Goal: Task Accomplishment & Management: Use online tool/utility

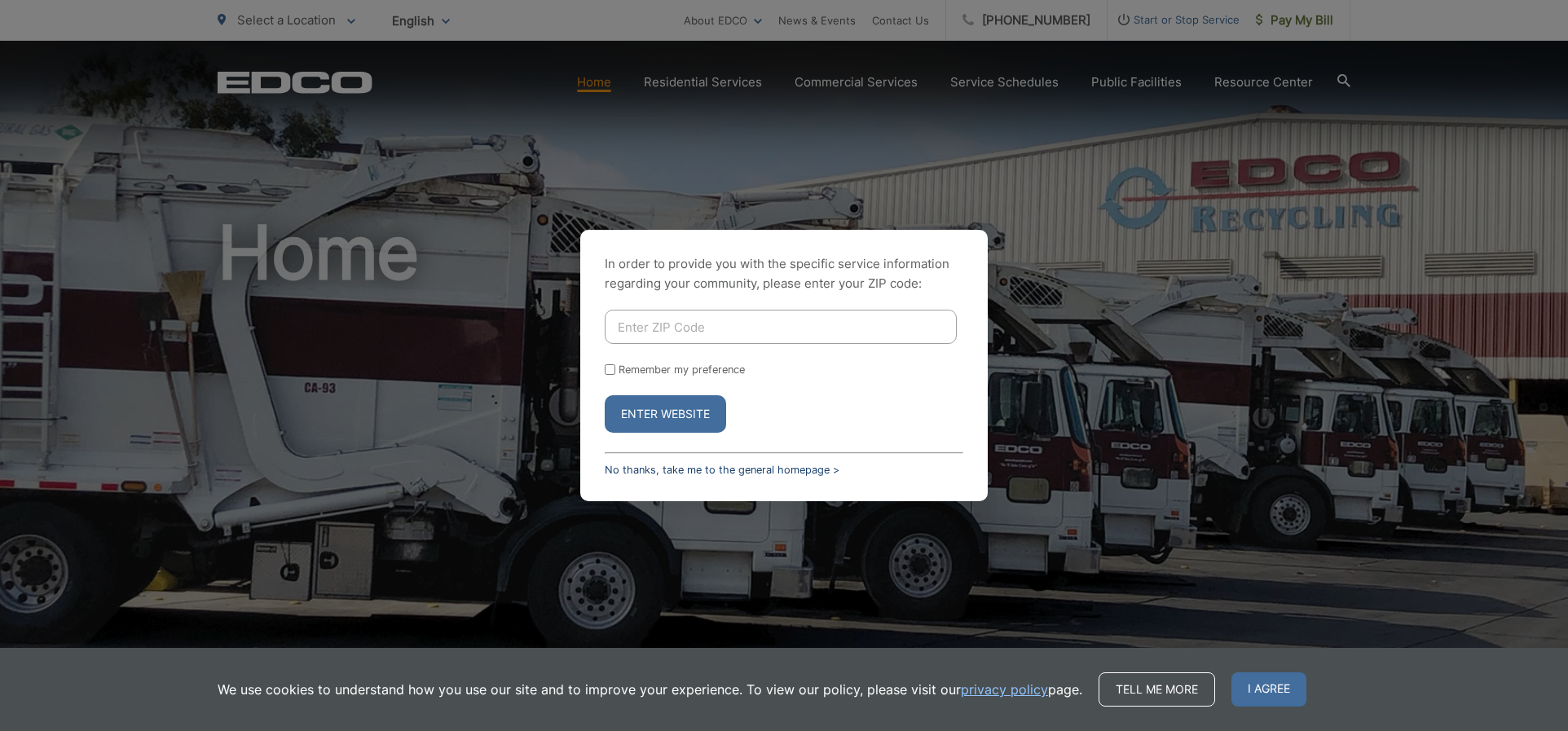
click at [714, 467] on link "No thanks, take me to the general homepage >" at bounding box center [721, 469] width 235 height 13
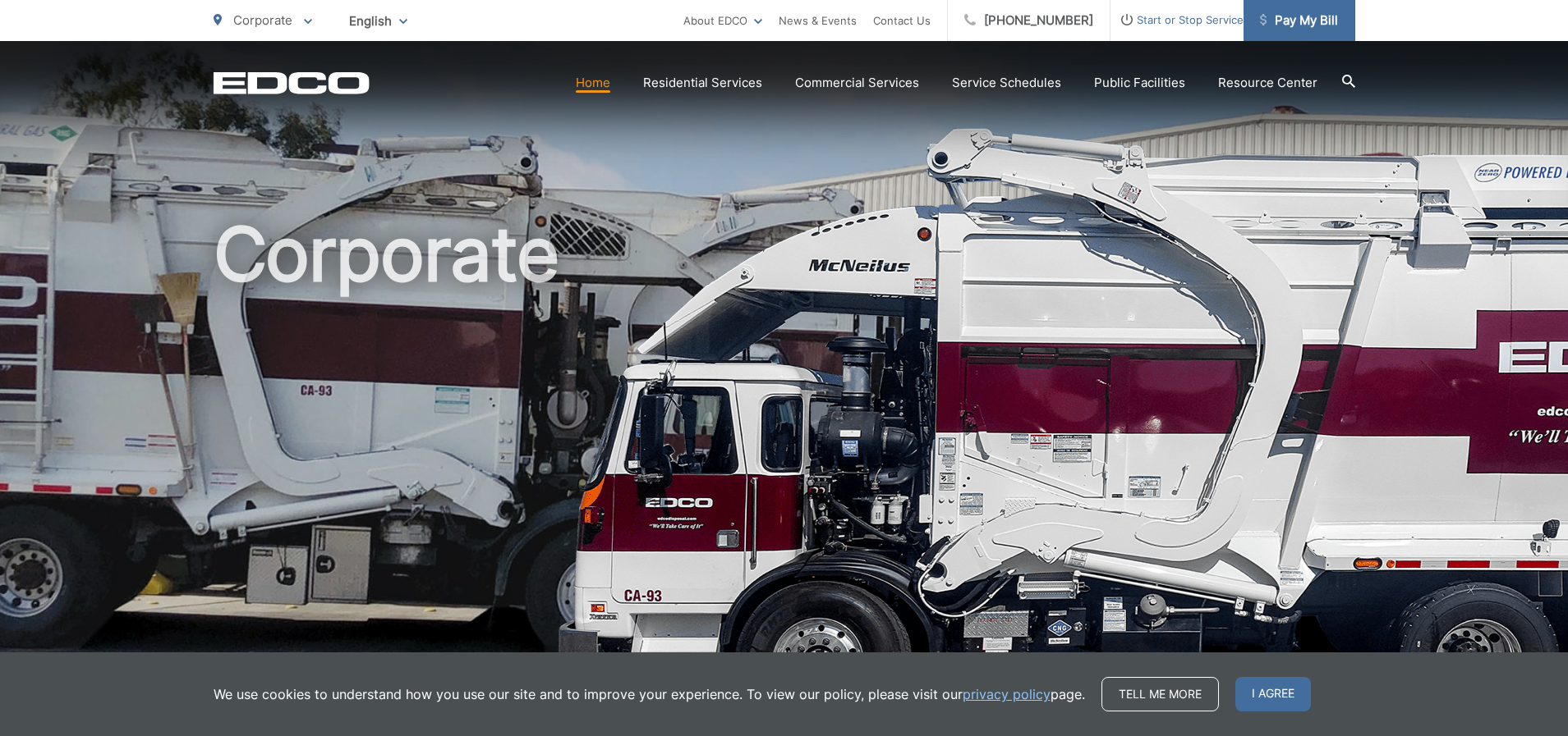
click at [1302, 21] on span "Pay My Bill" at bounding box center [1299, 20] width 78 height 19
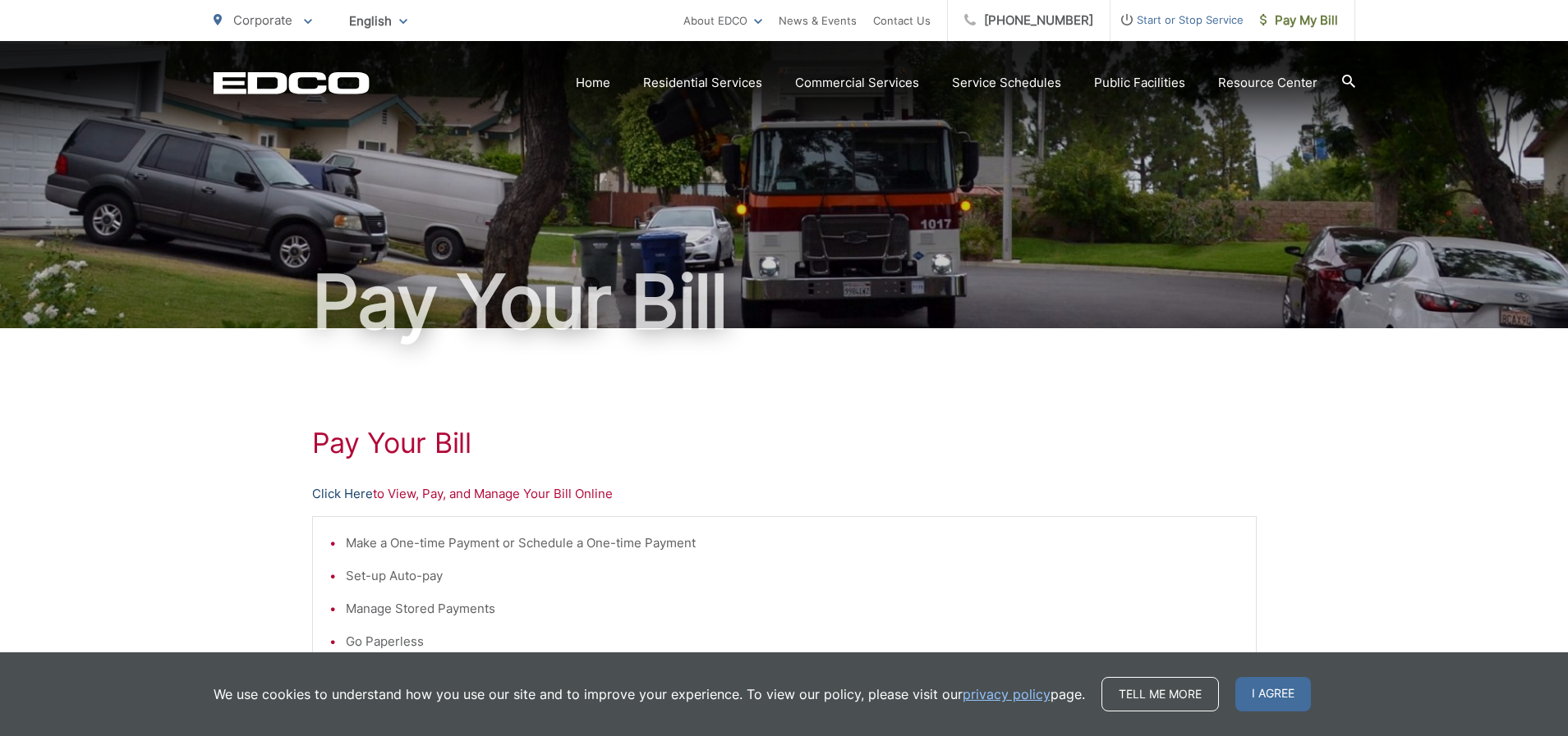
click at [331, 488] on link "Click Here" at bounding box center [342, 494] width 60 height 19
